Goal: Information Seeking & Learning: Learn about a topic

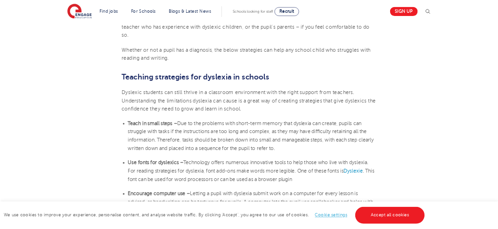
scroll to position [1459, 0]
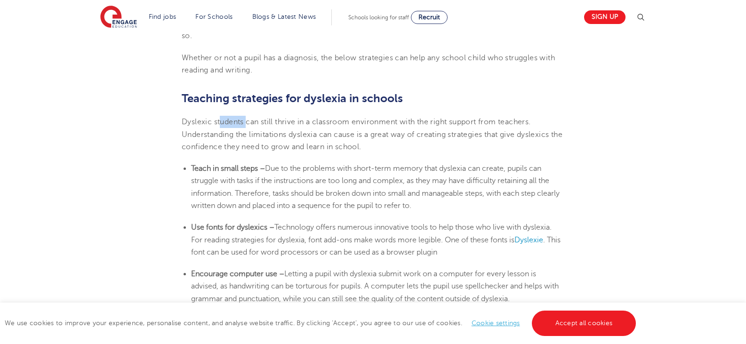
drag, startPoint x: 222, startPoint y: 122, endPoint x: 263, endPoint y: 127, distance: 41.2
click at [263, 127] on p "Dyslexic students can still thrive in a classroom environment with the right su…" at bounding box center [373, 134] width 383 height 37
click at [266, 127] on p "Dyslexic students can still thrive in a classroom environment with the right su…" at bounding box center [373, 134] width 383 height 37
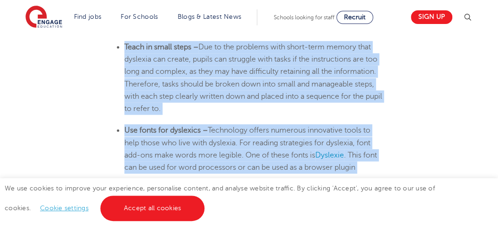
scroll to position [1930, 0]
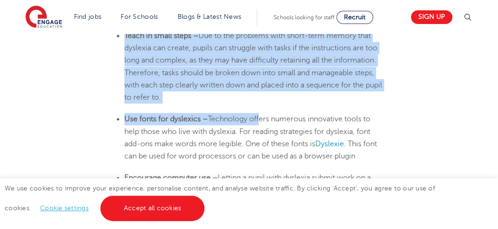
drag, startPoint x: 154, startPoint y: 76, endPoint x: 260, endPoint y: 97, distance: 107.5
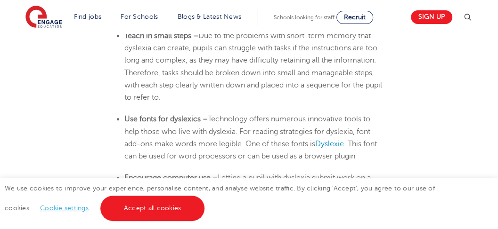
click at [237, 115] on span "Technology offers numerous innovative tools to help those who live with dyslexi…" at bounding box center [247, 131] width 246 height 33
click at [330, 140] on span "Dyslexie" at bounding box center [329, 144] width 29 height 8
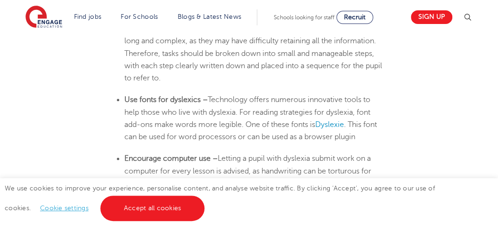
scroll to position [1960, 0]
